Goal: Entertainment & Leisure: Browse casually

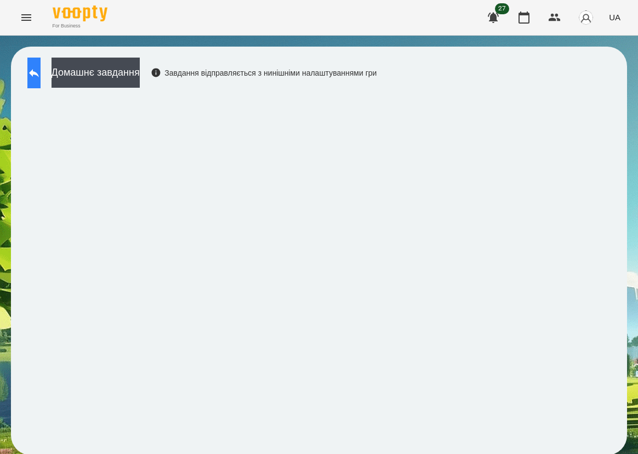
click at [41, 80] on button at bounding box center [33, 73] width 13 height 31
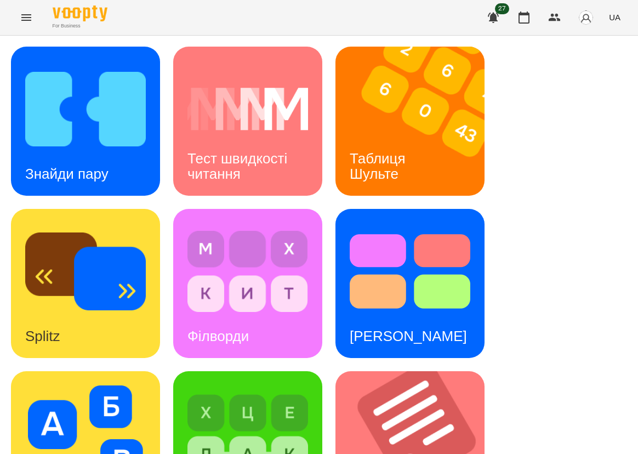
scroll to position [247, 0]
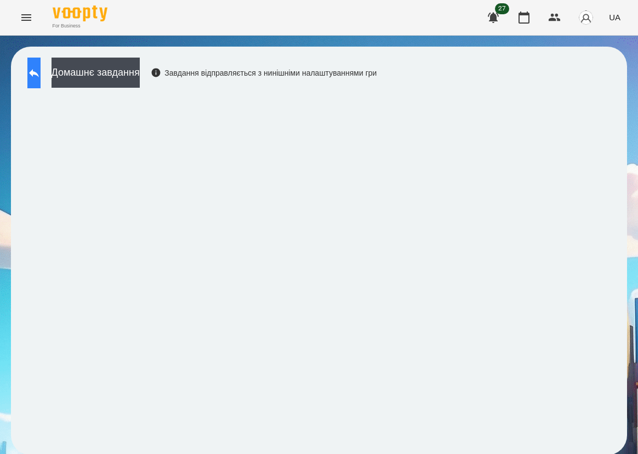
click at [39, 73] on icon at bounding box center [34, 73] width 10 height 8
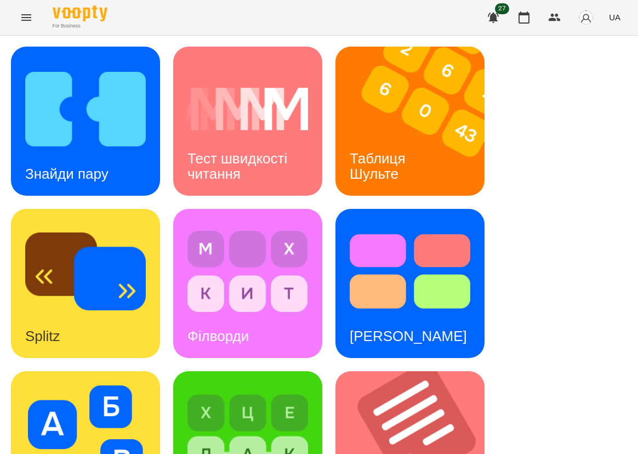
scroll to position [411, 0]
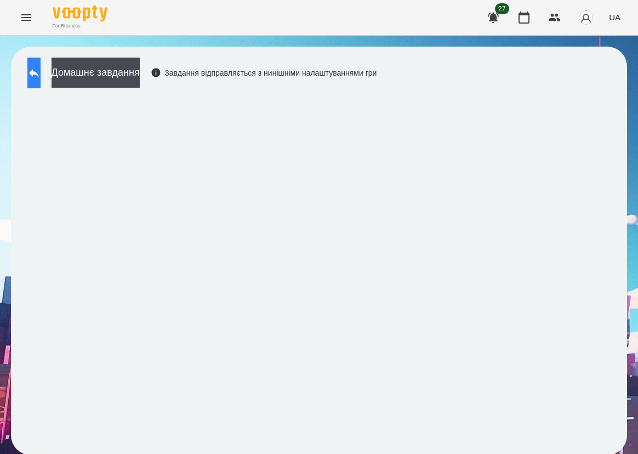
click at [39, 75] on icon at bounding box center [34, 73] width 10 height 8
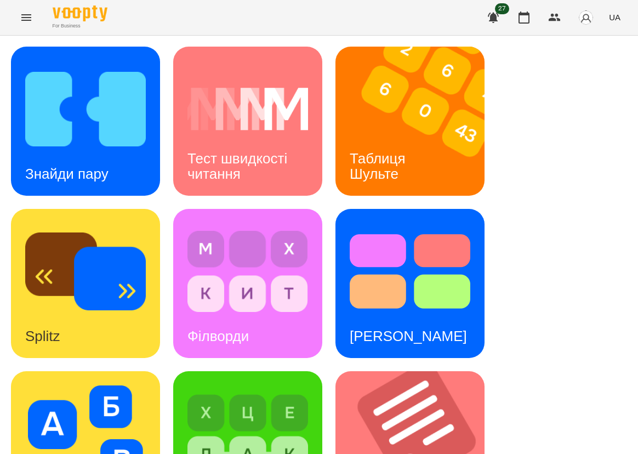
scroll to position [564, 0]
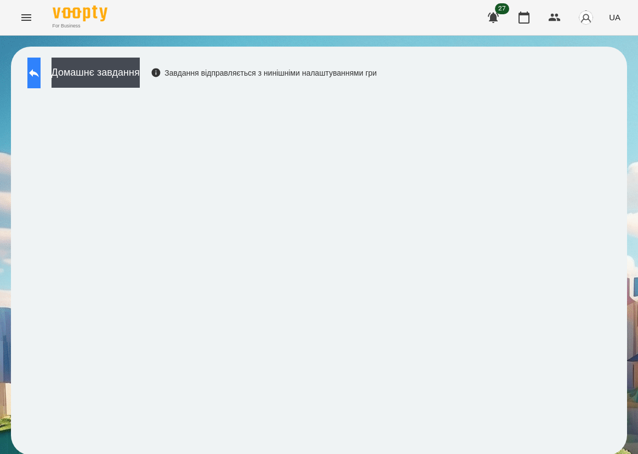
click at [41, 72] on icon at bounding box center [33, 72] width 13 height 13
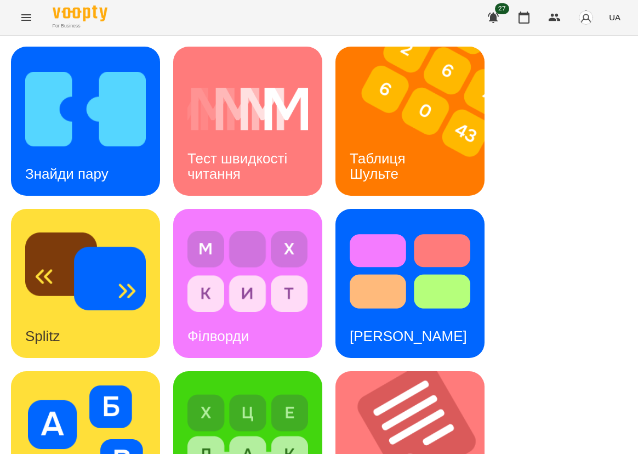
scroll to position [564, 0]
